Goal: Task Accomplishment & Management: Use online tool/utility

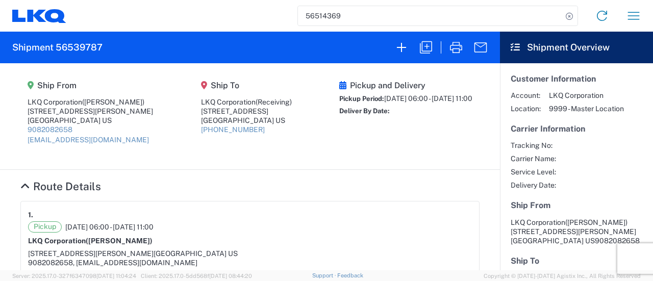
scroll to position [491, 0]
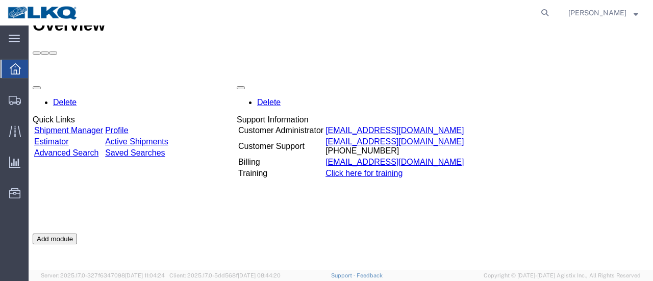
scroll to position [51, 0]
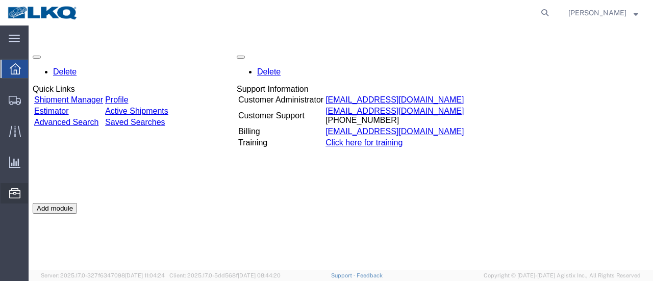
click at [0, 0] on span "Location Appointment" at bounding box center [0, 0] width 0 height 0
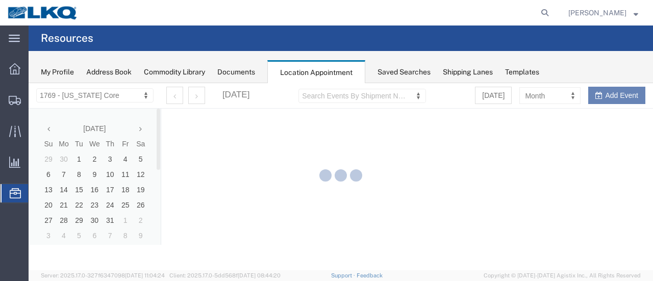
select select "28716"
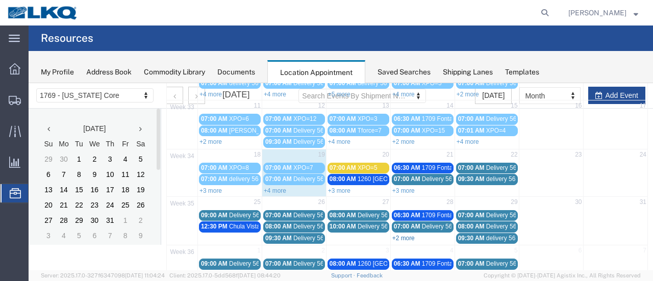
scroll to position [153, 0]
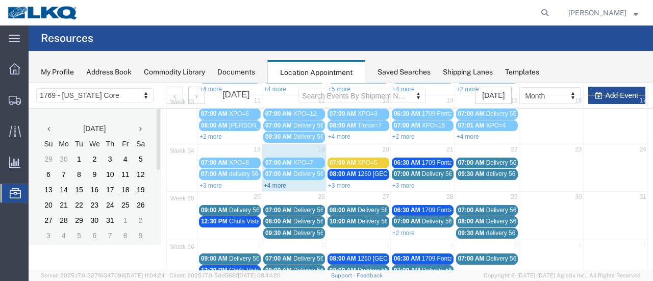
click at [275, 182] on link "+4 more" at bounding box center [275, 185] width 22 height 7
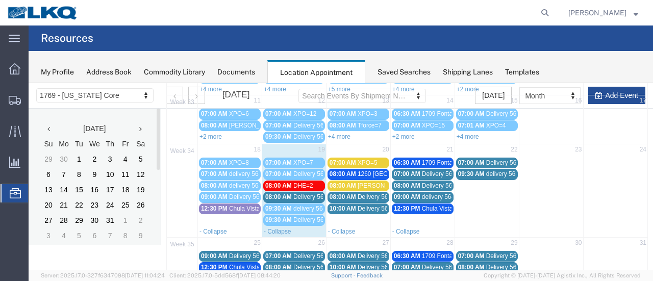
click at [289, 216] on span "09:30 AM" at bounding box center [278, 219] width 27 height 7
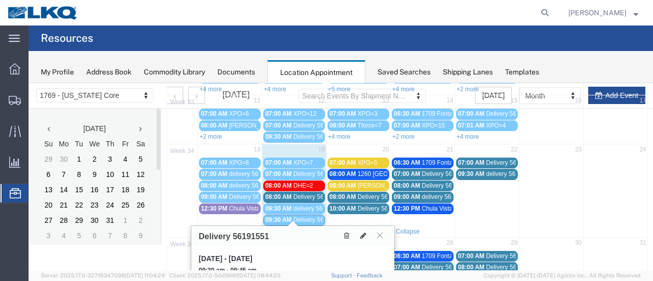
click at [289, 216] on span "09:30 AM" at bounding box center [278, 219] width 27 height 7
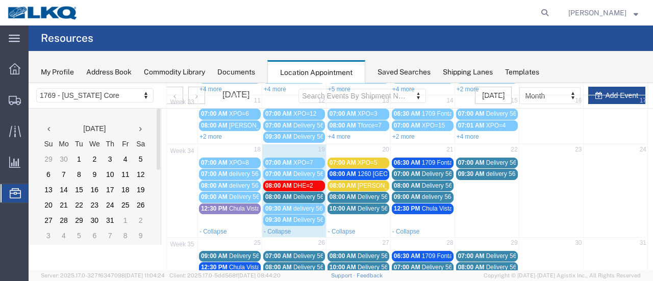
click at [290, 216] on span "09:30 AM" at bounding box center [278, 219] width 27 height 7
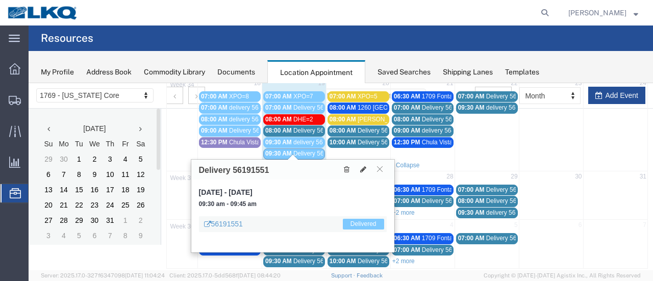
scroll to position [220, 0]
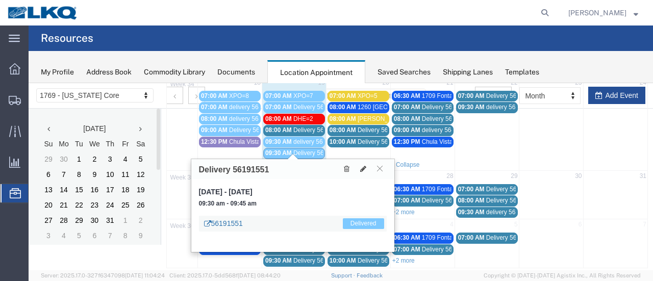
click at [233, 223] on link "56191551" at bounding box center [223, 223] width 39 height 10
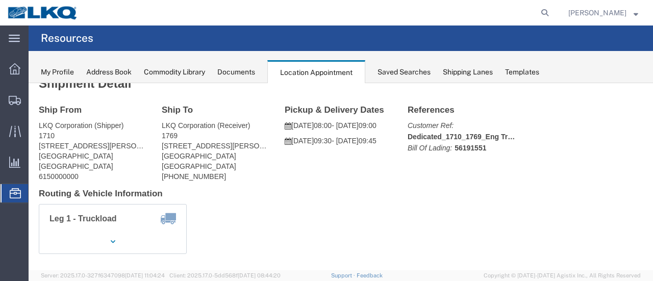
scroll to position [16, 0]
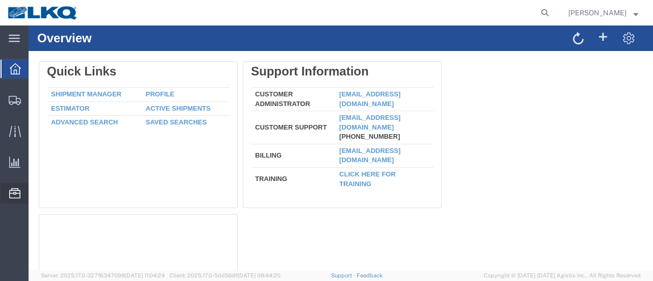
click at [0, 0] on span "Location Appointment" at bounding box center [0, 0] width 0 height 0
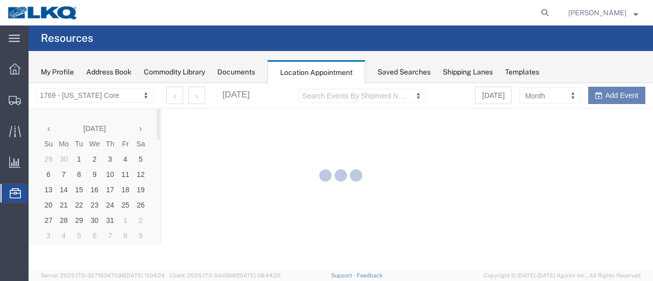
select select "28716"
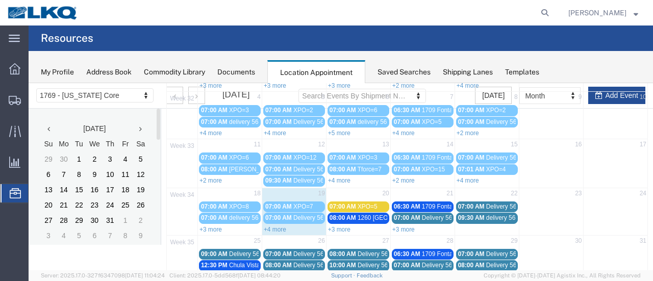
scroll to position [175, 0]
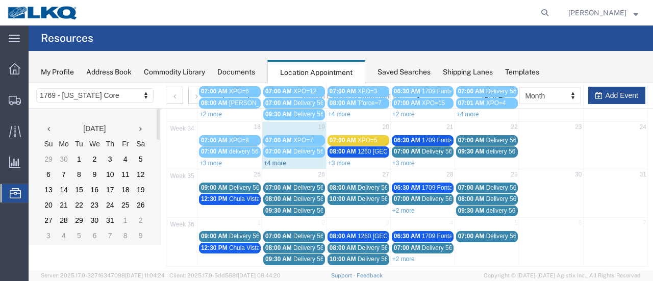
click at [276, 160] on link "+4 more" at bounding box center [275, 163] width 22 height 7
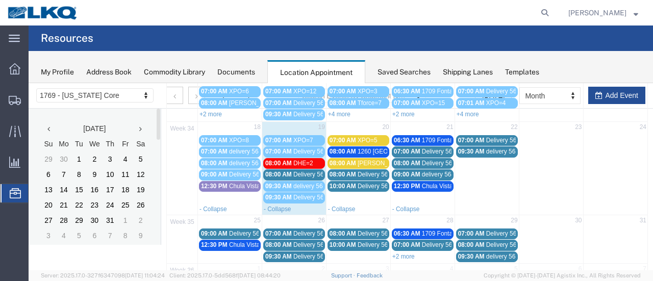
click at [302, 183] on span "delivery 56496047" at bounding box center [317, 186] width 49 height 7
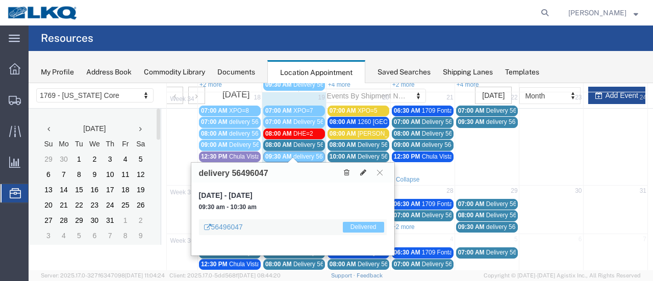
scroll to position [220, 0]
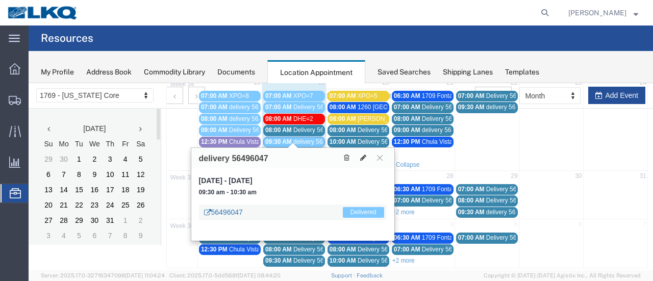
click at [229, 211] on link "56496047" at bounding box center [223, 212] width 39 height 10
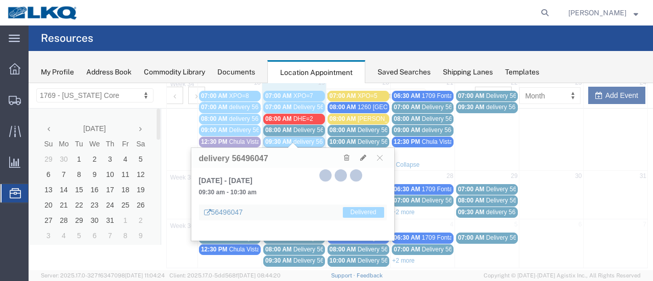
click at [229, 211] on div at bounding box center [341, 176] width 624 height 187
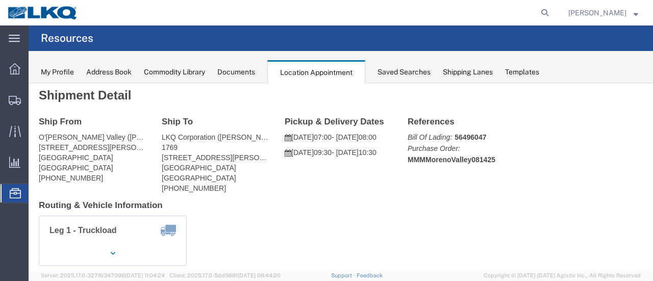
scroll to position [0, 0]
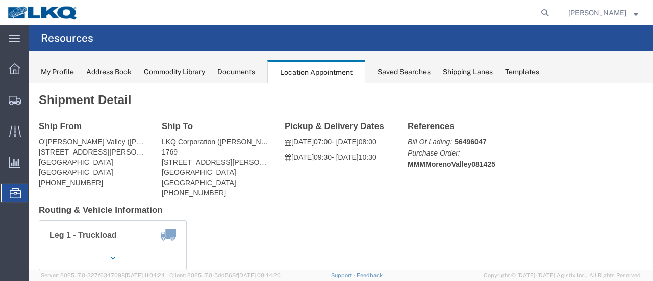
click at [234, 75] on div "Documents" at bounding box center [236, 72] width 38 height 11
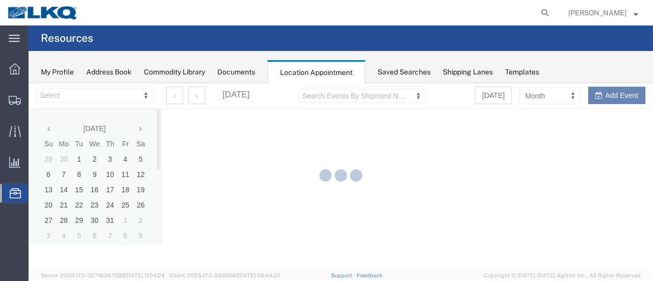
select select "28716"
